Goal: Transaction & Acquisition: Purchase product/service

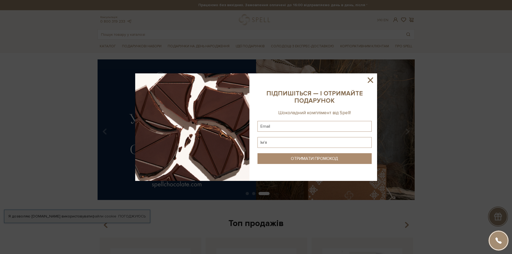
click at [373, 79] on icon at bounding box center [370, 80] width 9 height 9
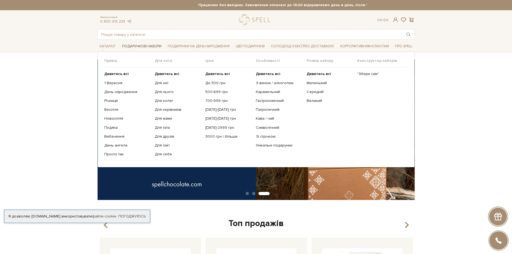
click at [141, 47] on span "Подарункові набори" at bounding box center [142, 46] width 44 height 8
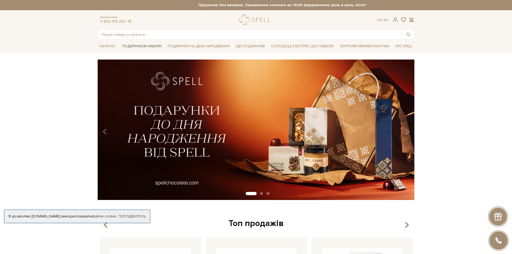
click at [145, 44] on span "Подарункові набори" at bounding box center [142, 46] width 44 height 8
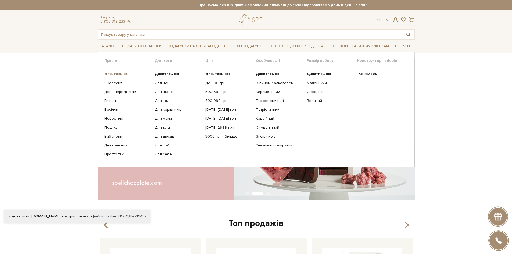
click at [121, 72] on b "Дивитись всі" at bounding box center [116, 74] width 24 height 5
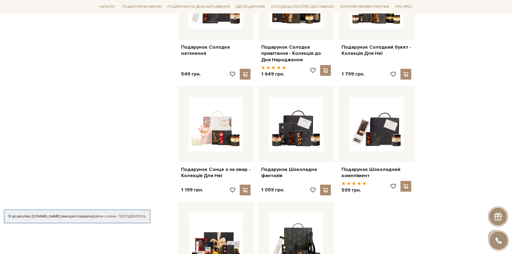
scroll to position [618, 0]
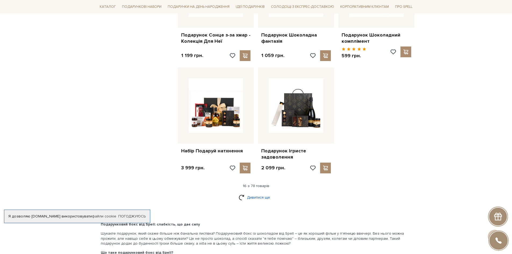
click at [253, 197] on link "Дивитися ще" at bounding box center [256, 197] width 35 height 9
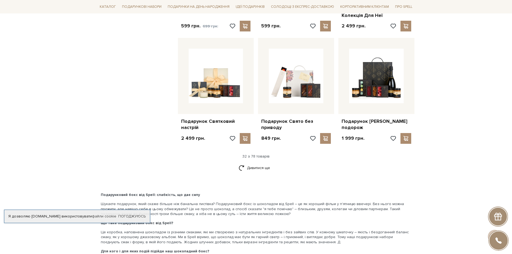
scroll to position [1210, 0]
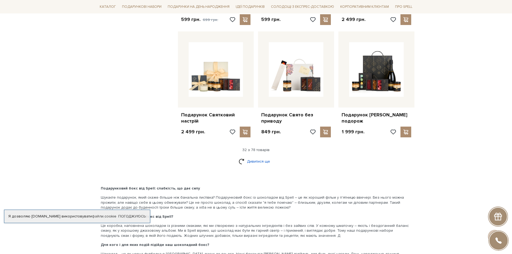
click at [252, 166] on link "Дивитися ще" at bounding box center [256, 161] width 35 height 9
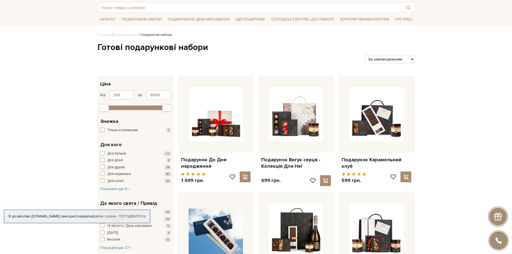
scroll to position [0, 0]
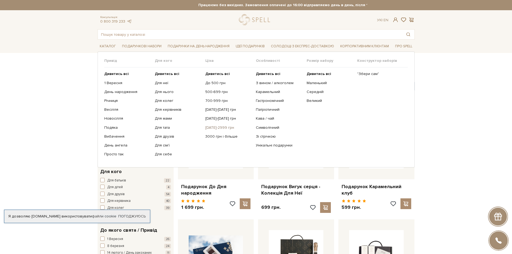
click at [213, 129] on link "[DATE]-2999 грн" at bounding box center [228, 127] width 47 height 5
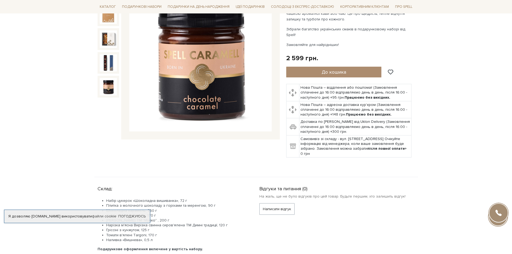
scroll to position [54, 0]
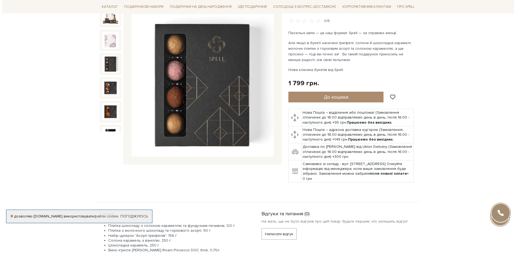
scroll to position [54, 0]
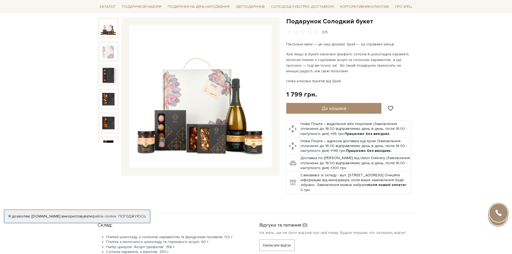
click at [109, 29] on img at bounding box center [108, 27] width 17 height 17
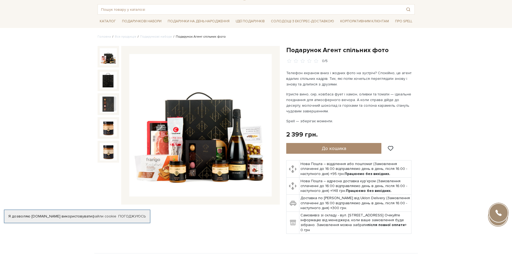
scroll to position [27, 0]
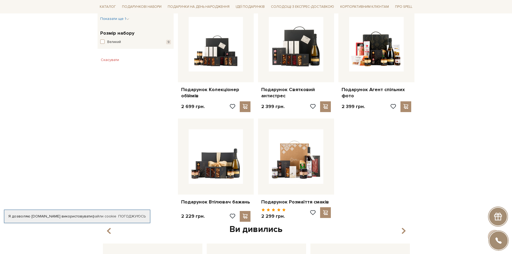
scroll to position [376, 0]
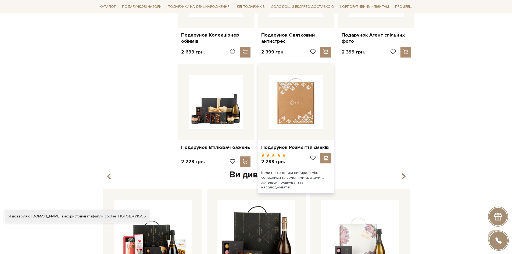
click at [294, 128] on img at bounding box center [296, 102] width 55 height 55
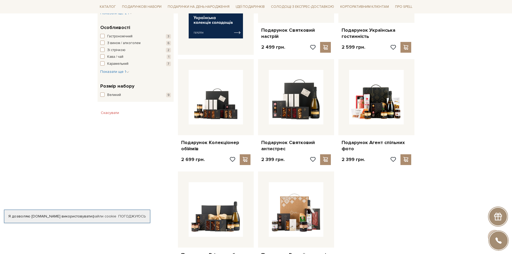
scroll to position [242, 0]
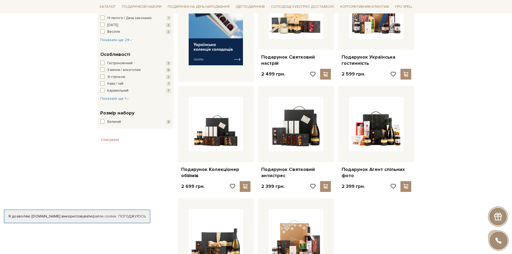
click at [438, 143] on div "Головна Вся продукція Подарункові набори Подарункові набори [DATE] - 2999 грн П…" at bounding box center [256, 149] width 512 height 664
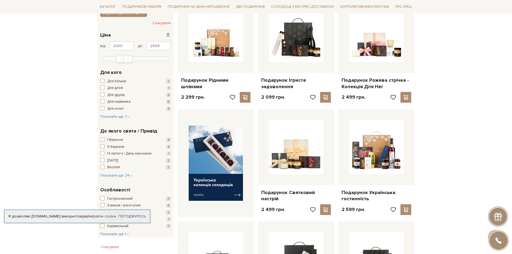
scroll to position [0, 0]
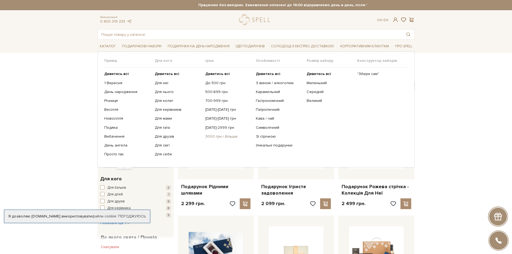
click at [212, 135] on link "3000 грн і більше" at bounding box center [228, 136] width 47 height 5
